Goal: Information Seeking & Learning: Learn about a topic

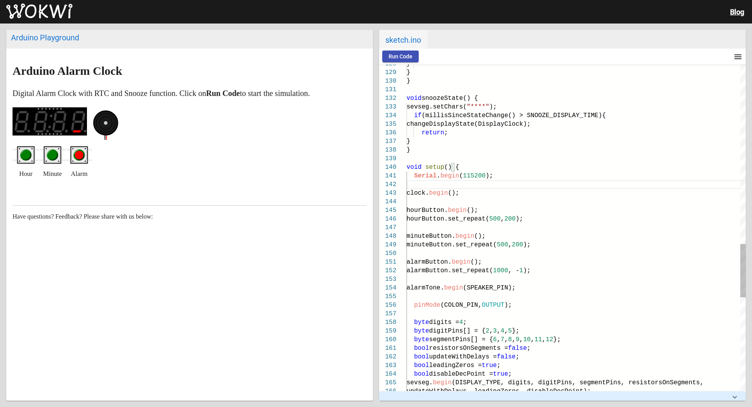
scroll to position [52, 7]
click at [436, 159] on div at bounding box center [576, 158] width 339 height 9
type textarea "void snoozeState() { sevseg.setChars("****"); if (millisSinceStateChange() > SN…"
click at [399, 55] on span "Run Code" at bounding box center [401, 56] width 24 height 6
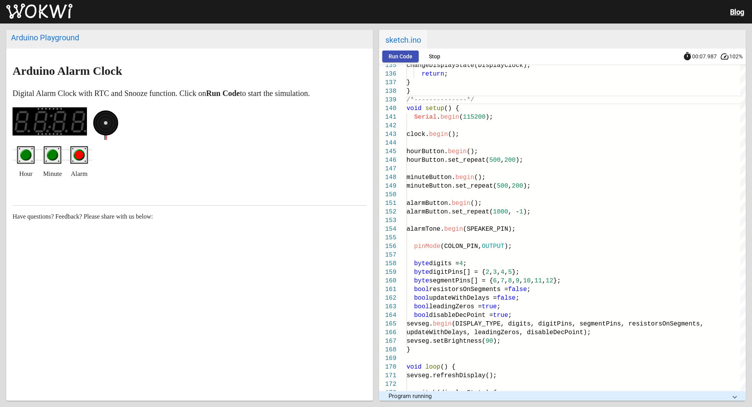
click at [23, 158] on circle "green pushbutton" at bounding box center [26, 155] width 9 height 9
click at [52, 157] on circle "green pushbutton" at bounding box center [52, 155] width 9 height 9
click at [81, 155] on circle "red pushbutton" at bounding box center [79, 155] width 9 height 9
click at [430, 53] on span "Stop" at bounding box center [434, 56] width 11 height 6
click at [399, 54] on span "Run Code" at bounding box center [401, 56] width 24 height 6
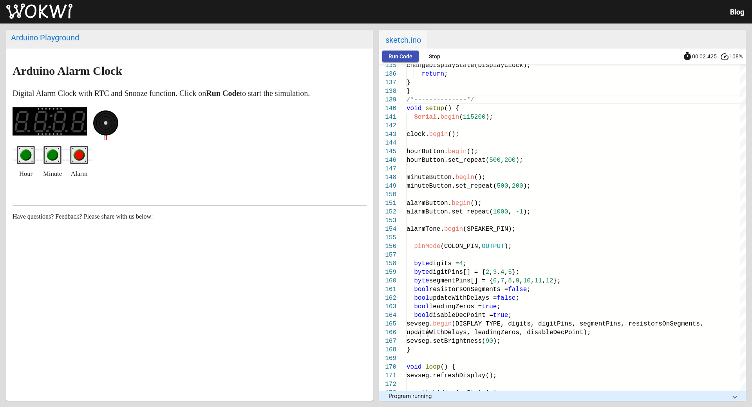
click at [436, 53] on span "Stop" at bounding box center [434, 56] width 11 height 6
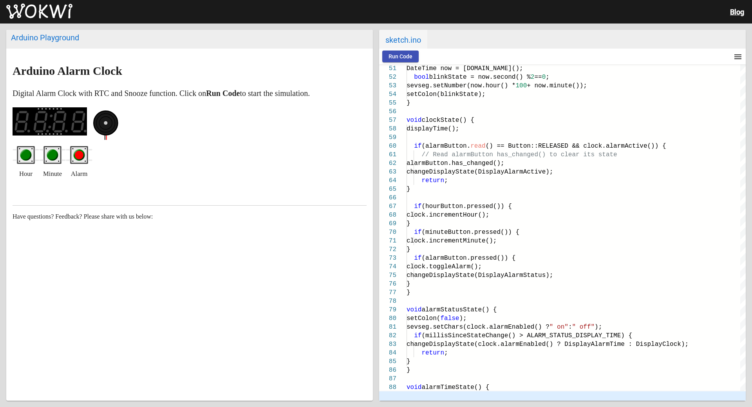
click at [393, 55] on span "Run Code" at bounding box center [401, 56] width 24 height 6
click at [23, 156] on circle "green pushbutton" at bounding box center [26, 155] width 9 height 9
click at [51, 155] on circle "green pushbutton" at bounding box center [52, 155] width 9 height 9
click at [80, 153] on circle "red pushbutton" at bounding box center [79, 155] width 9 height 9
click at [81, 154] on circle "red pushbutton" at bounding box center [79, 155] width 9 height 9
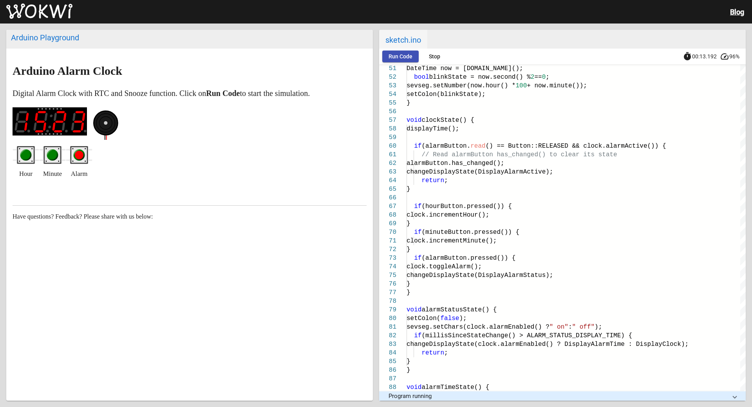
click at [77, 156] on circle "red pushbutton" at bounding box center [79, 155] width 9 height 9
click at [438, 56] on span "Stop" at bounding box center [434, 56] width 11 height 6
